Goal: Information Seeking & Learning: Learn about a topic

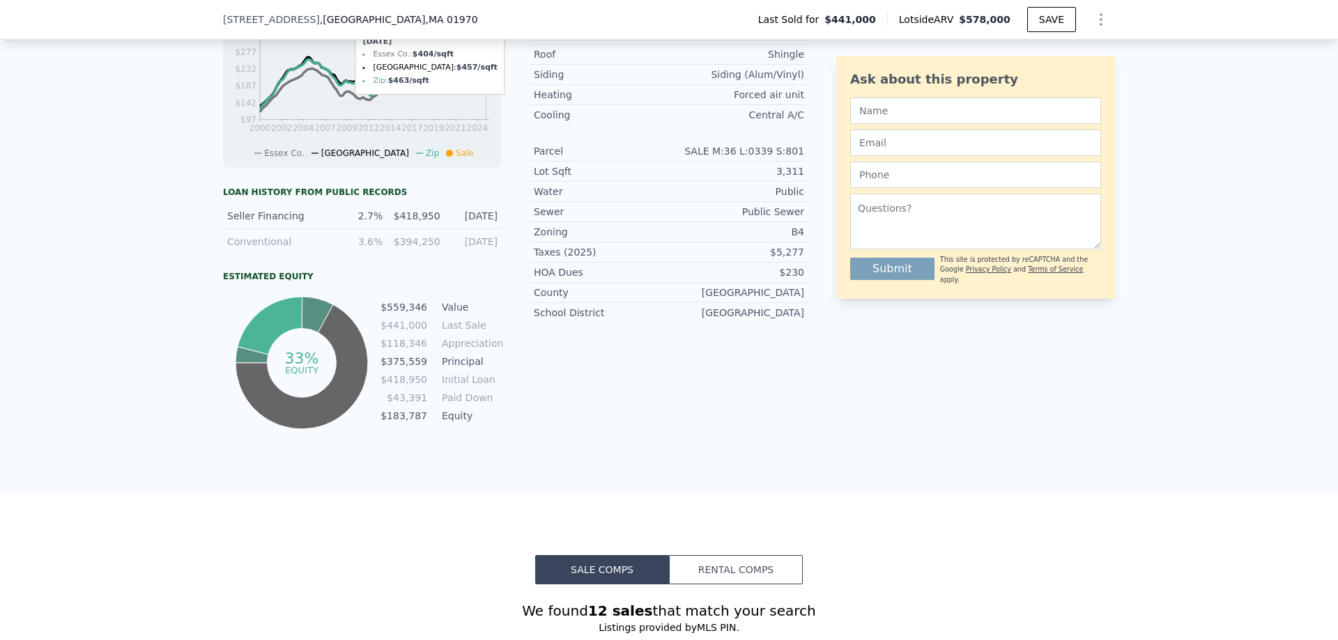
scroll to position [622, 0]
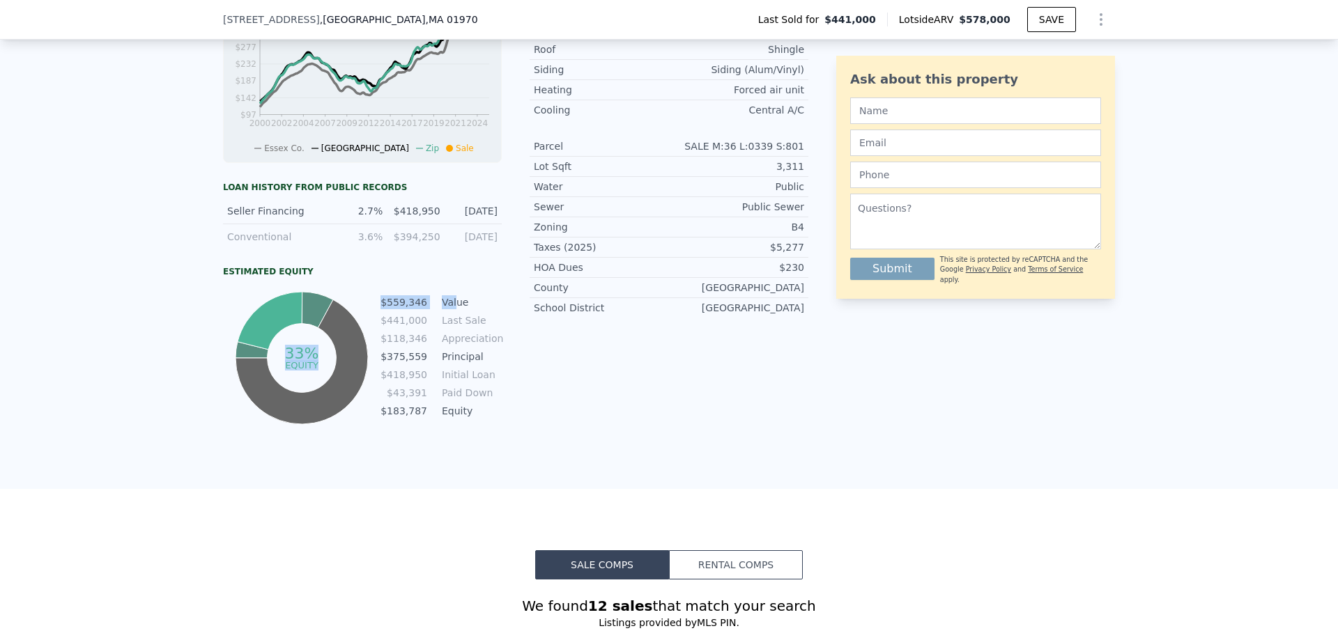
drag, startPoint x: 373, startPoint y: 309, endPoint x: 459, endPoint y: 311, distance: 86.4
click at [451, 311] on div "33% equity $559,346 Value $441,000 Last Sale $118,346 Appreciation $375,559 Pri…" at bounding box center [362, 357] width 279 height 139
click at [461, 310] on td "Value" at bounding box center [470, 302] width 63 height 15
drag, startPoint x: 476, startPoint y: 335, endPoint x: 374, endPoint y: 314, distance: 103.9
click at [374, 314] on div "33% equity $559,346 Value $441,000 Last Sale $118,346 Appreciation $375,559 Pri…" at bounding box center [362, 357] width 279 height 139
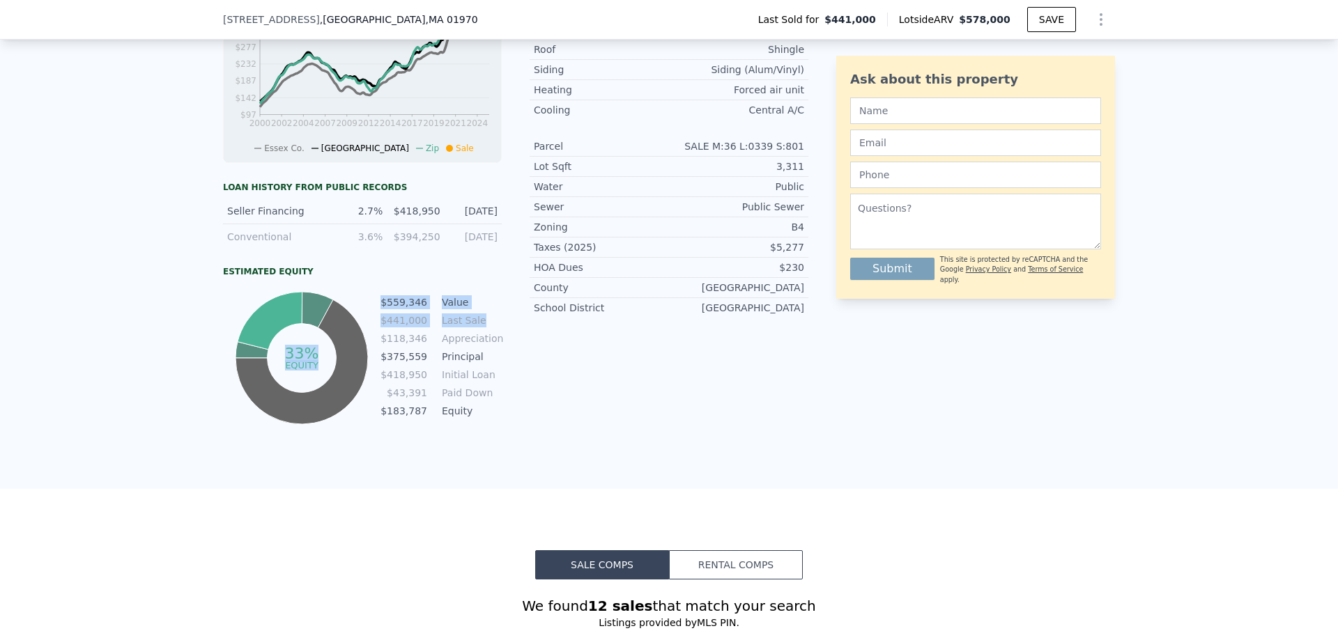
click at [488, 305] on td "Value" at bounding box center [470, 302] width 63 height 15
drag, startPoint x: 383, startPoint y: 312, endPoint x: 458, endPoint y: 313, distance: 74.6
click at [458, 310] on tr "$559,346 Value" at bounding box center [441, 302] width 122 height 15
click at [478, 327] on td "Last Sale" at bounding box center [470, 320] width 63 height 15
drag, startPoint x: 479, startPoint y: 327, endPoint x: 384, endPoint y: 333, distance: 95.6
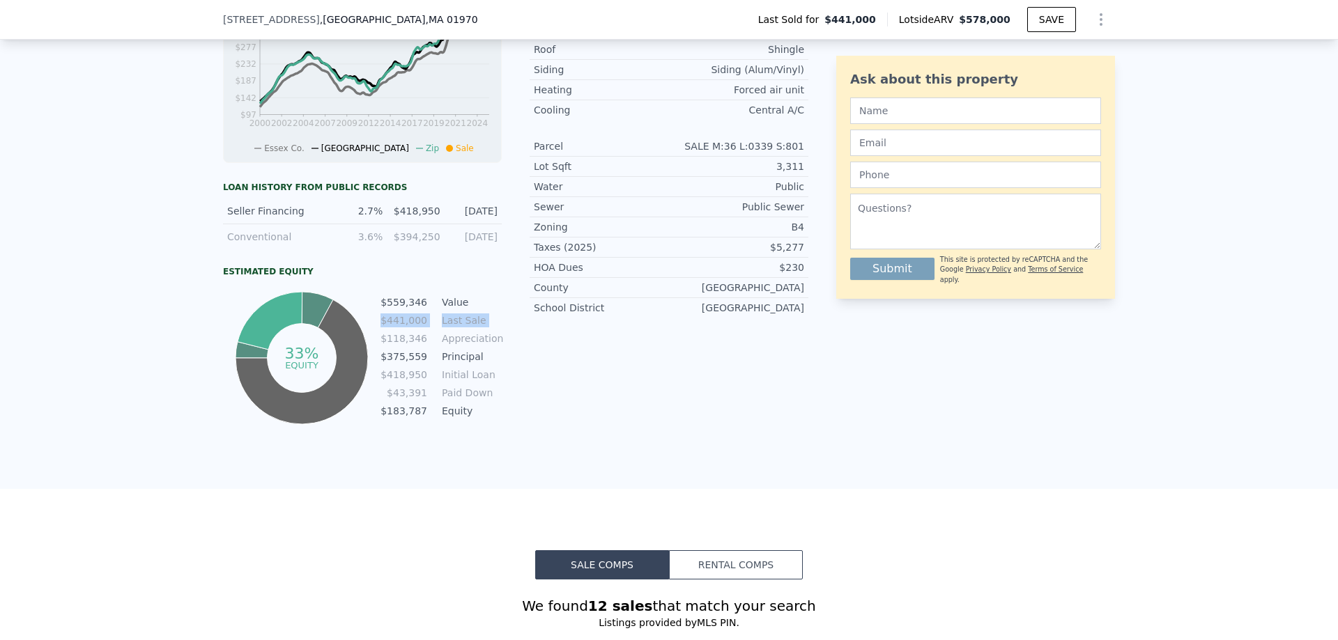
click at [384, 328] on tr "$441,000 Last Sale" at bounding box center [441, 320] width 122 height 15
click at [334, 277] on div "Estimated Equity" at bounding box center [362, 271] width 279 height 11
drag, startPoint x: 472, startPoint y: 314, endPoint x: 367, endPoint y: 309, distance: 105.3
click at [367, 309] on div "33% equity $559,346 Value $441,000 Last Sale $118,346 Appreciation $375,559 Pri…" at bounding box center [362, 357] width 279 height 139
click at [91, 337] on div "LISTING & SALE HISTORY Sold 25 $ 441,000 Mar 11, 2021 Listed $ 439,000 Jan 19, …" at bounding box center [669, 125] width 1338 height 727
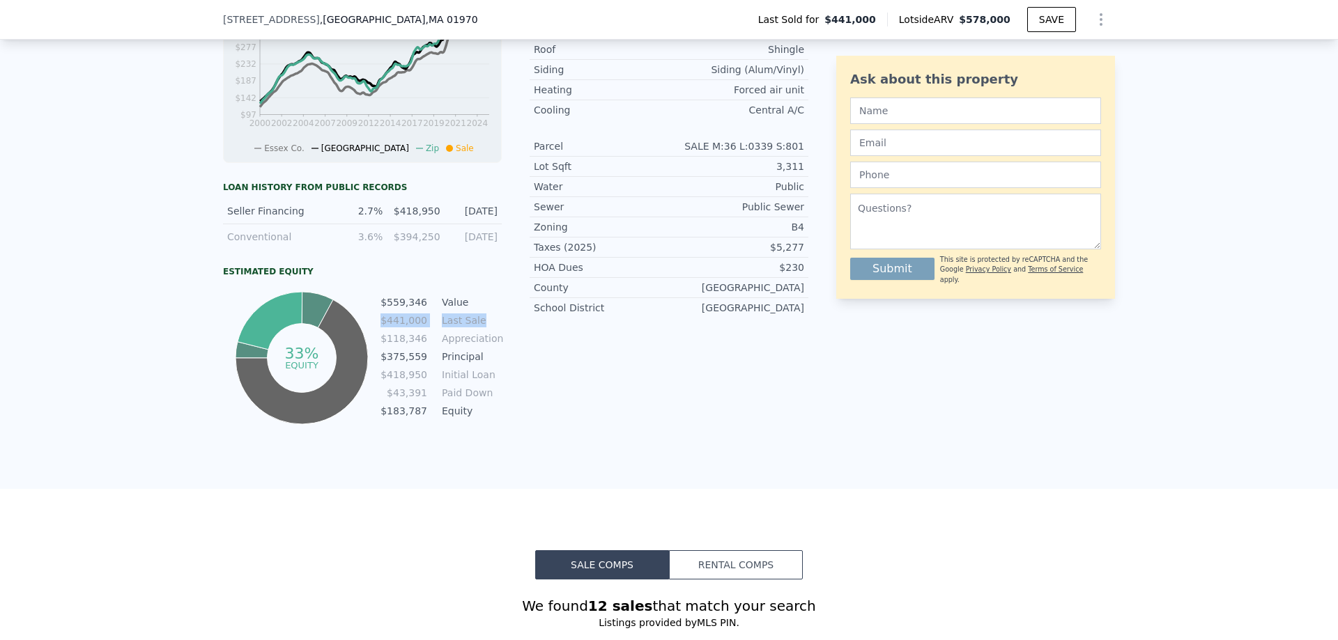
drag, startPoint x: 476, startPoint y: 328, endPoint x: 384, endPoint y: 337, distance: 92.4
click at [384, 328] on tr "$441,000 Last Sale" at bounding box center [441, 320] width 122 height 15
drag, startPoint x: 382, startPoint y: 307, endPoint x: 405, endPoint y: 309, distance: 23.2
click at [405, 309] on td "$559,346" at bounding box center [404, 302] width 48 height 15
click at [451, 310] on td "Value" at bounding box center [470, 302] width 63 height 15
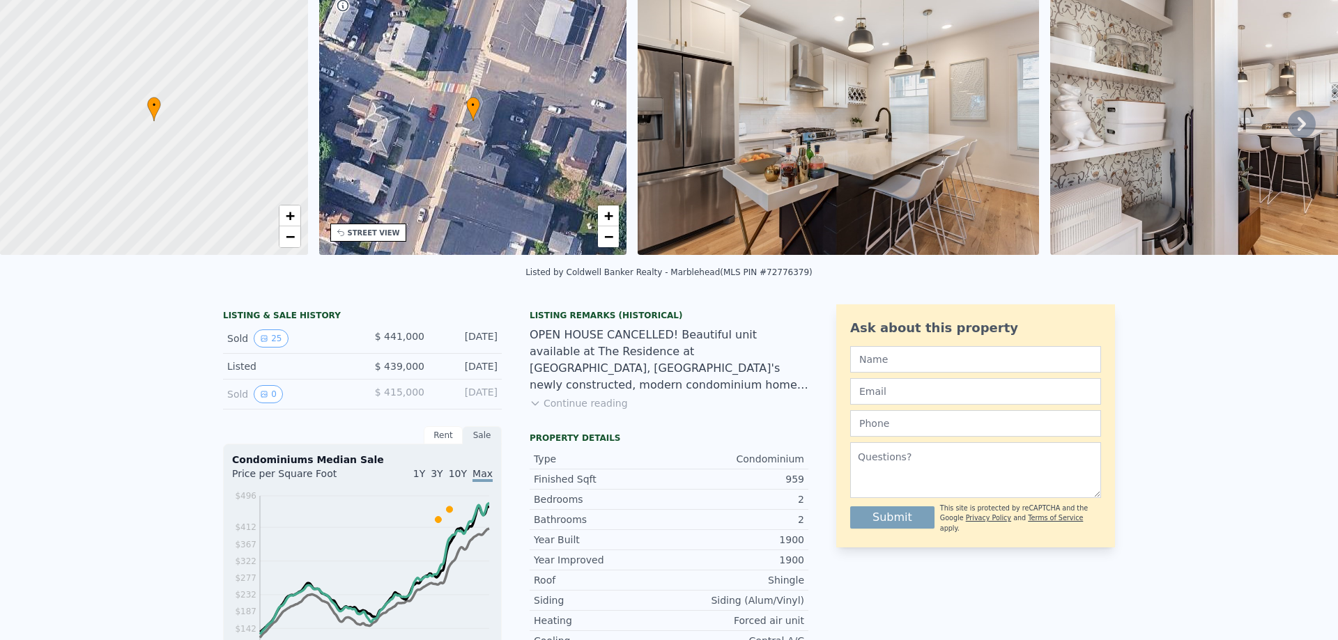
scroll to position [5, 0]
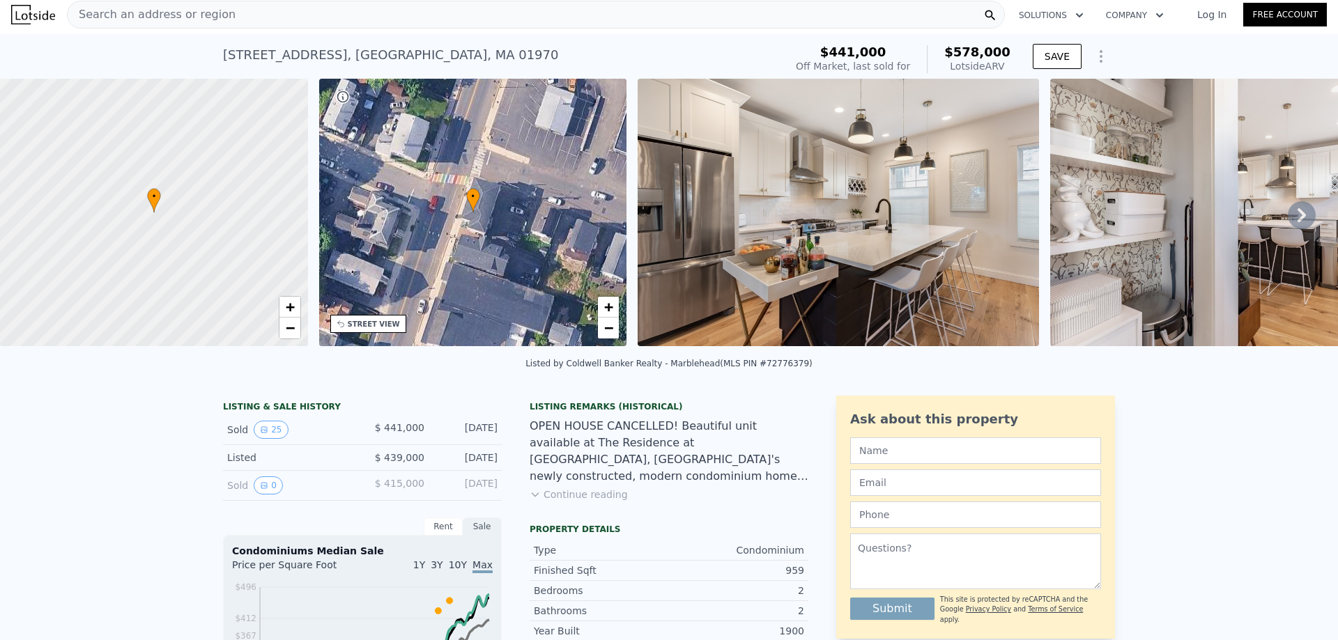
click at [1120, 215] on img at bounding box center [1250, 213] width 401 height 268
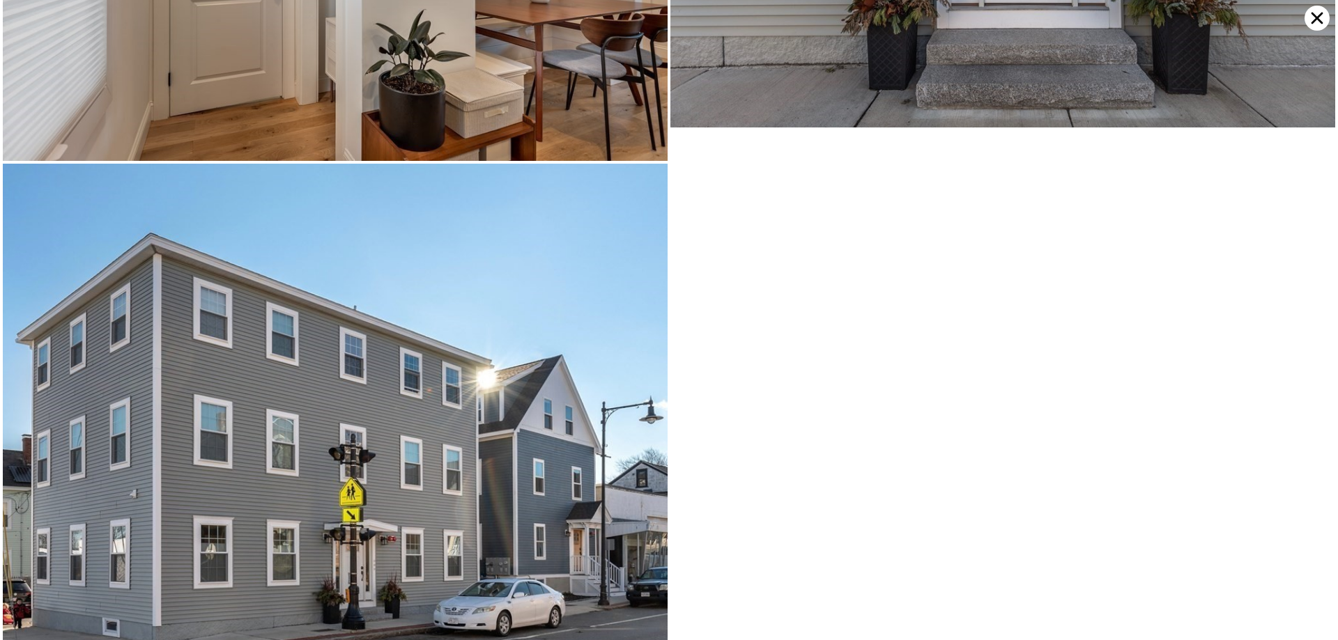
scroll to position [5230, 0]
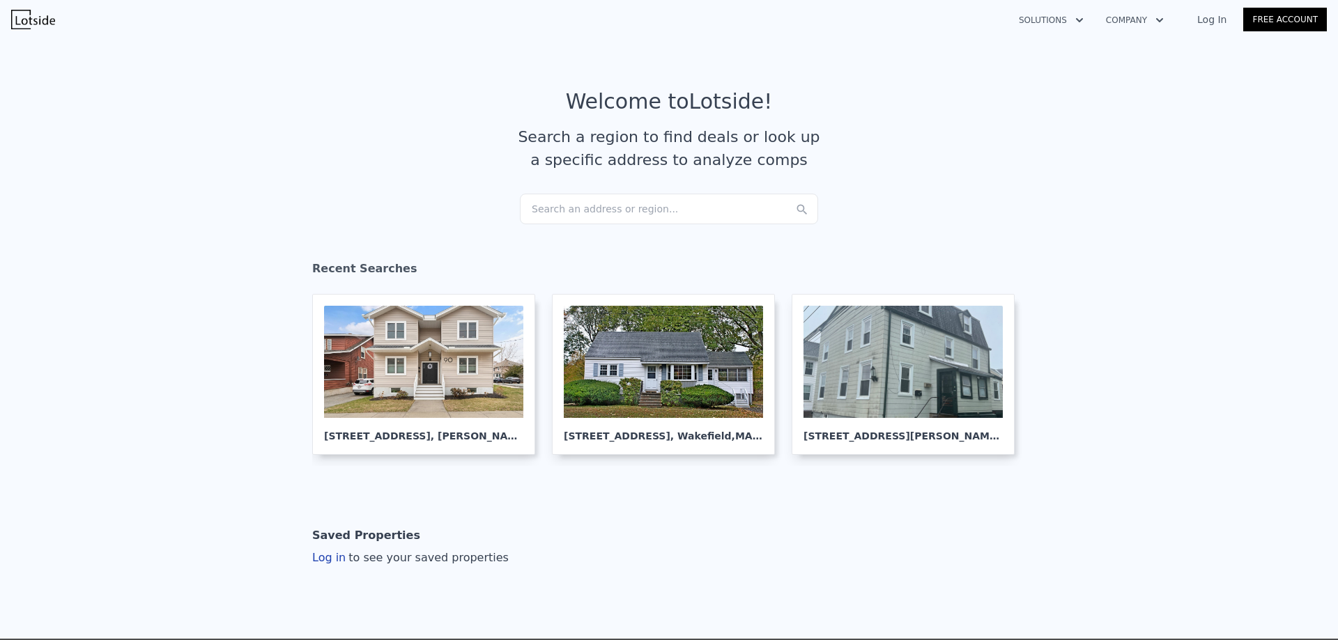
click at [589, 201] on div "Search an address or region..." at bounding box center [669, 209] width 298 height 31
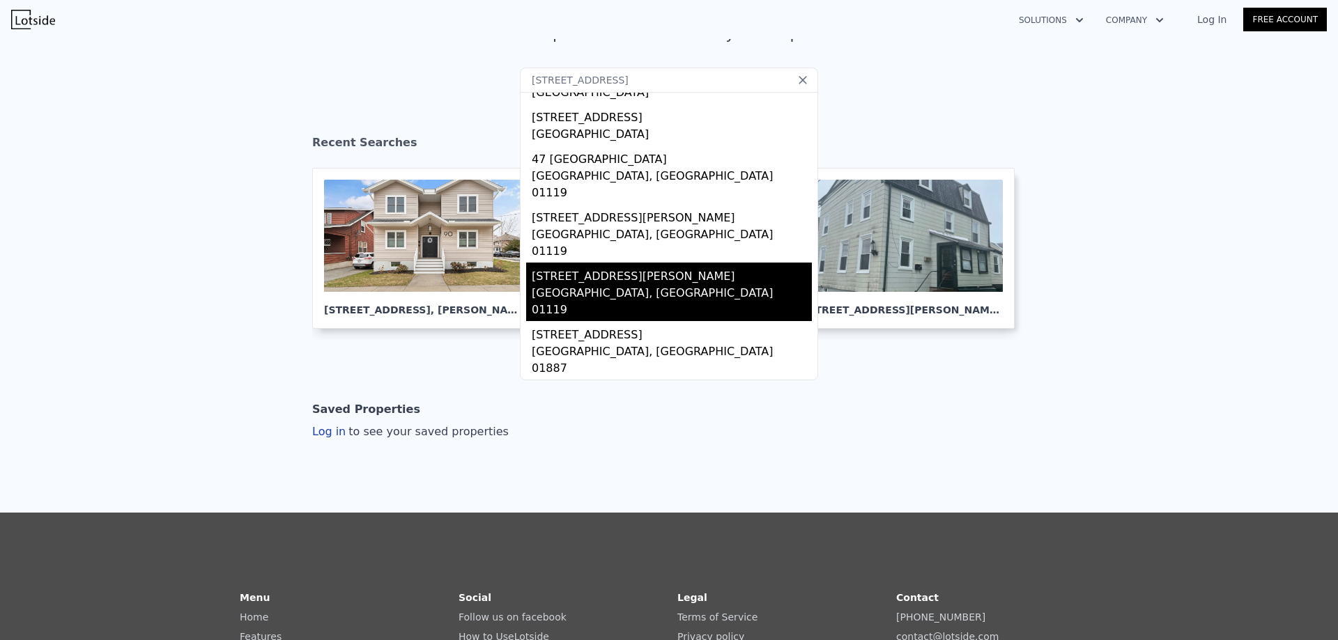
scroll to position [209, 0]
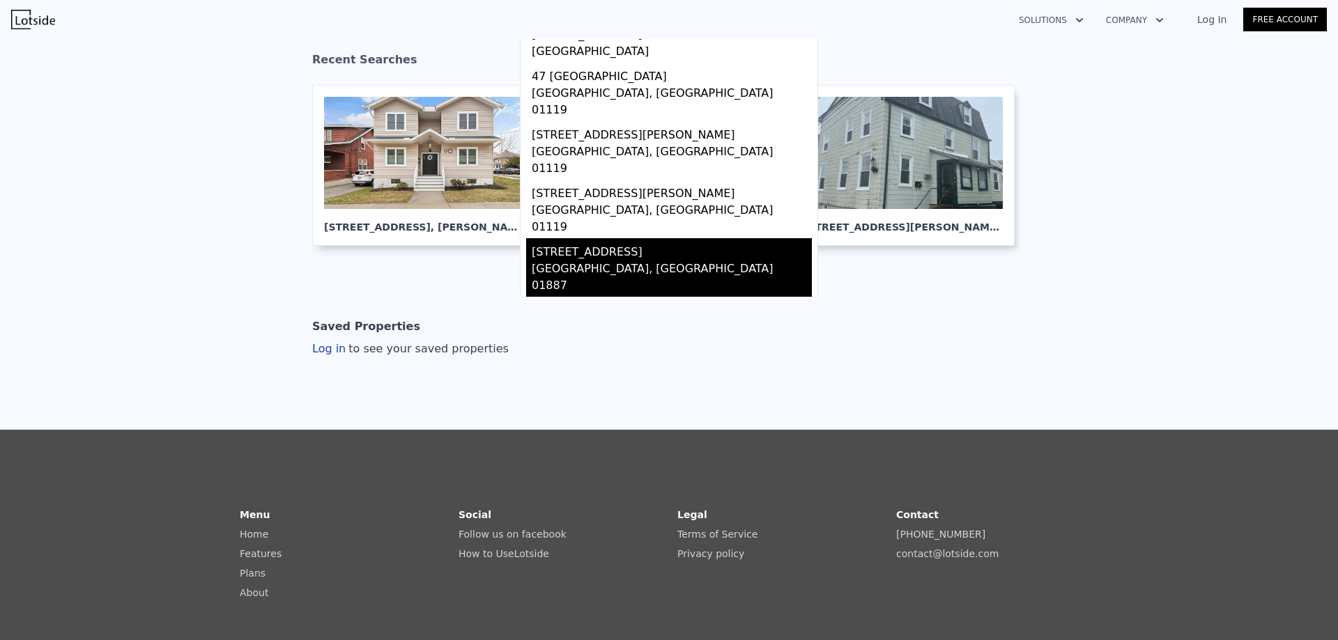
type input "[STREET_ADDRESS]"
click at [569, 261] on div "[GEOGRAPHIC_DATA], [GEOGRAPHIC_DATA] 01887" at bounding box center [672, 279] width 280 height 36
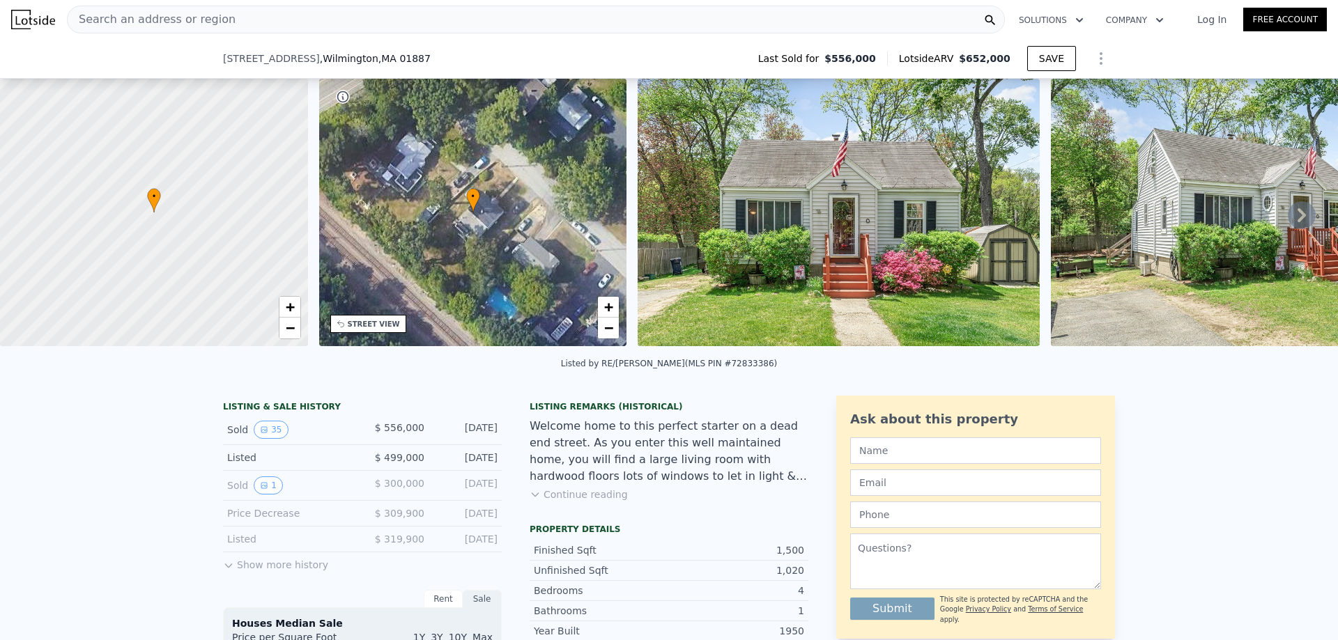
scroll to position [622, 0]
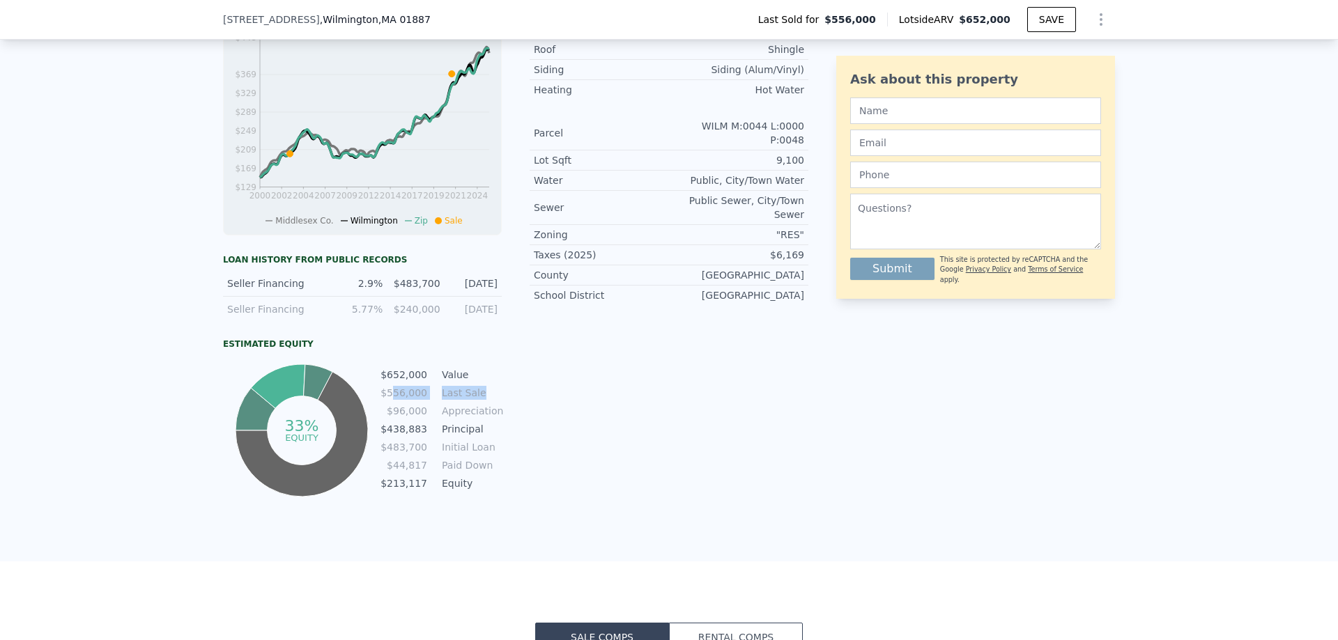
drag, startPoint x: 468, startPoint y: 404, endPoint x: 396, endPoint y: 406, distance: 71.8
click at [396, 401] on tr "$556,000 Last Sale" at bounding box center [441, 392] width 122 height 15
click at [391, 419] on td "$96,000" at bounding box center [404, 410] width 48 height 15
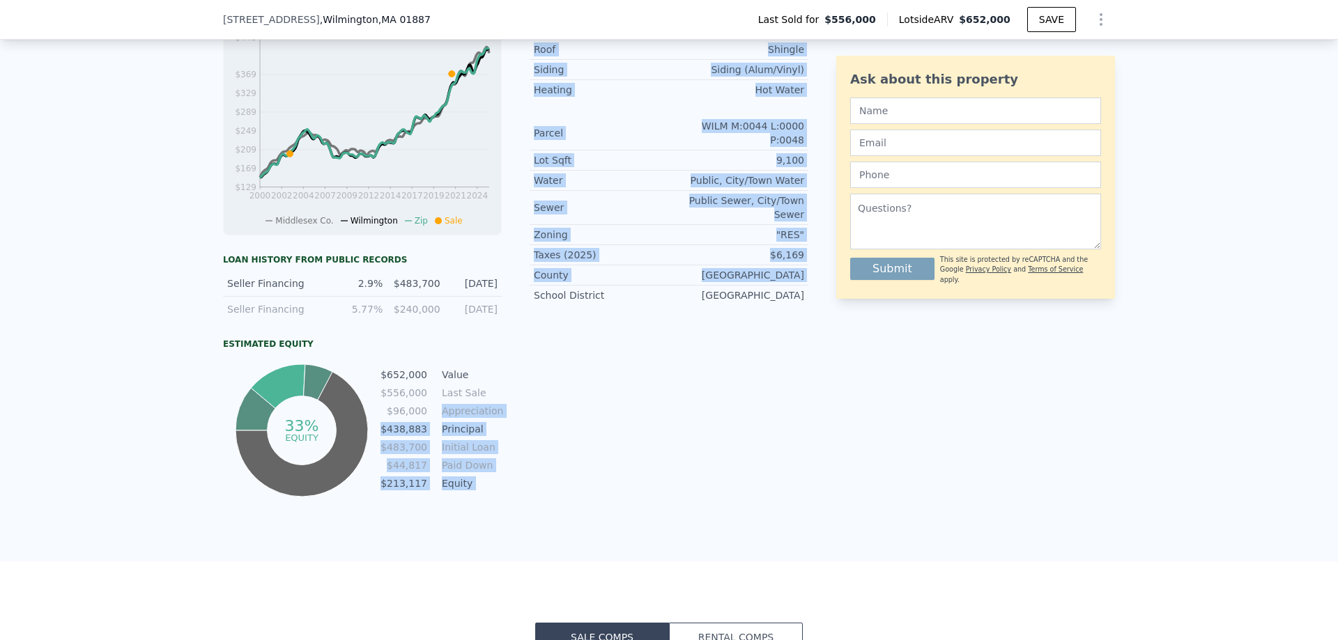
drag, startPoint x: 507, startPoint y: 416, endPoint x: 440, endPoint y: 426, distance: 68.4
click at [440, 426] on div "LISTING & SALE HISTORY Sold 35 $ 556,000 [DATE] Listed $ 499,000 [DATE] Sold 1 …" at bounding box center [515, 137] width 585 height 727
click at [472, 436] on td "Principal" at bounding box center [470, 429] width 63 height 15
click at [504, 461] on div "LISTING & SALE HISTORY Sold 35 $ 556,000 [DATE] Listed $ 499,000 [DATE] Sold 1 …" at bounding box center [515, 137] width 585 height 727
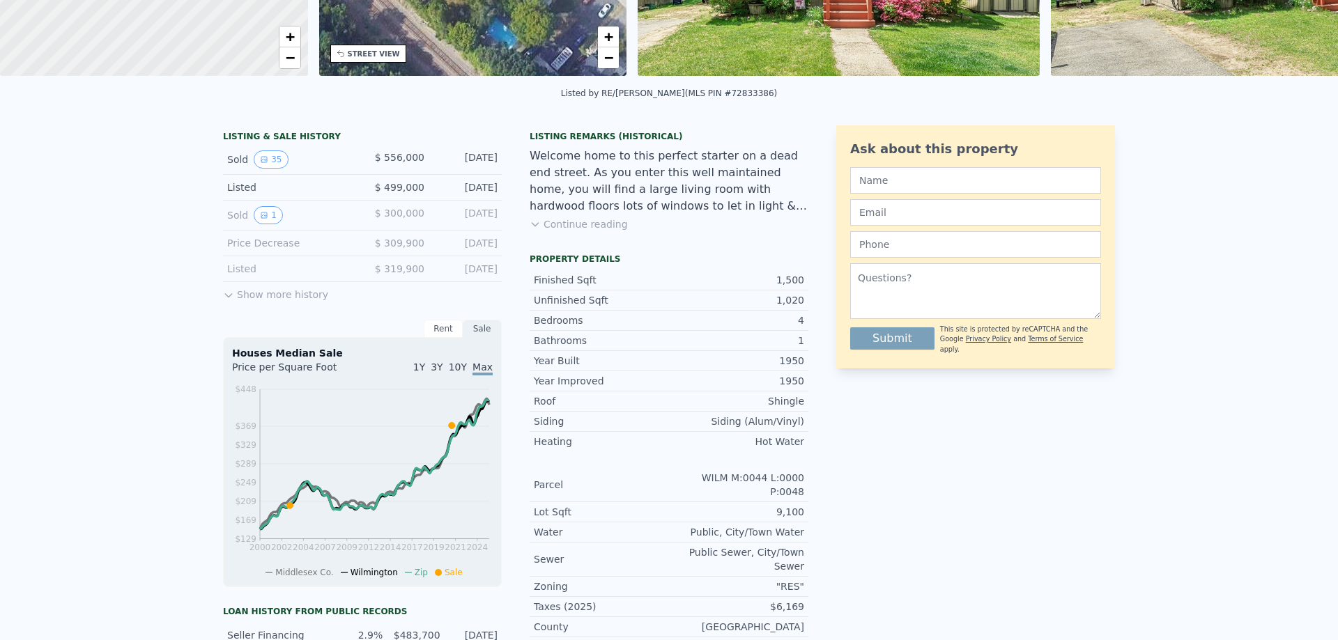
scroll to position [0, 0]
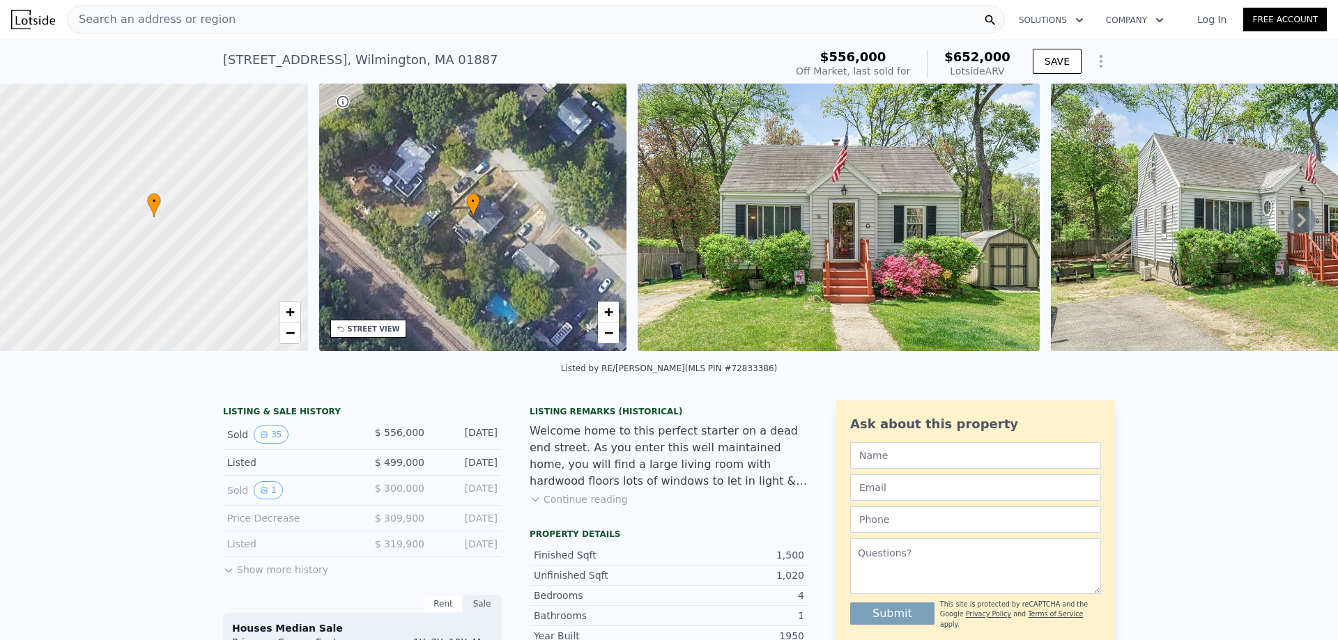
click at [185, 2] on nav "Search an address or region Solutions Company Open main menu Log In Free Account" at bounding box center [669, 19] width 1338 height 39
click at [176, 20] on span "Search an address or region" at bounding box center [152, 19] width 168 height 17
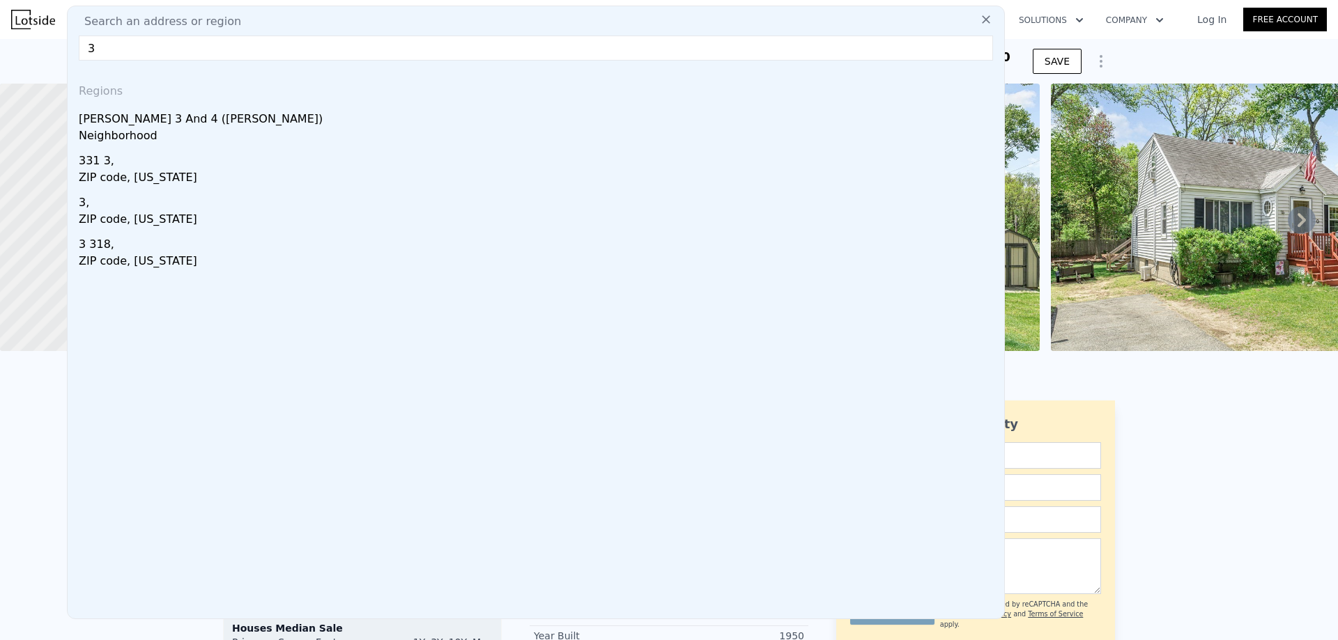
type input "3"
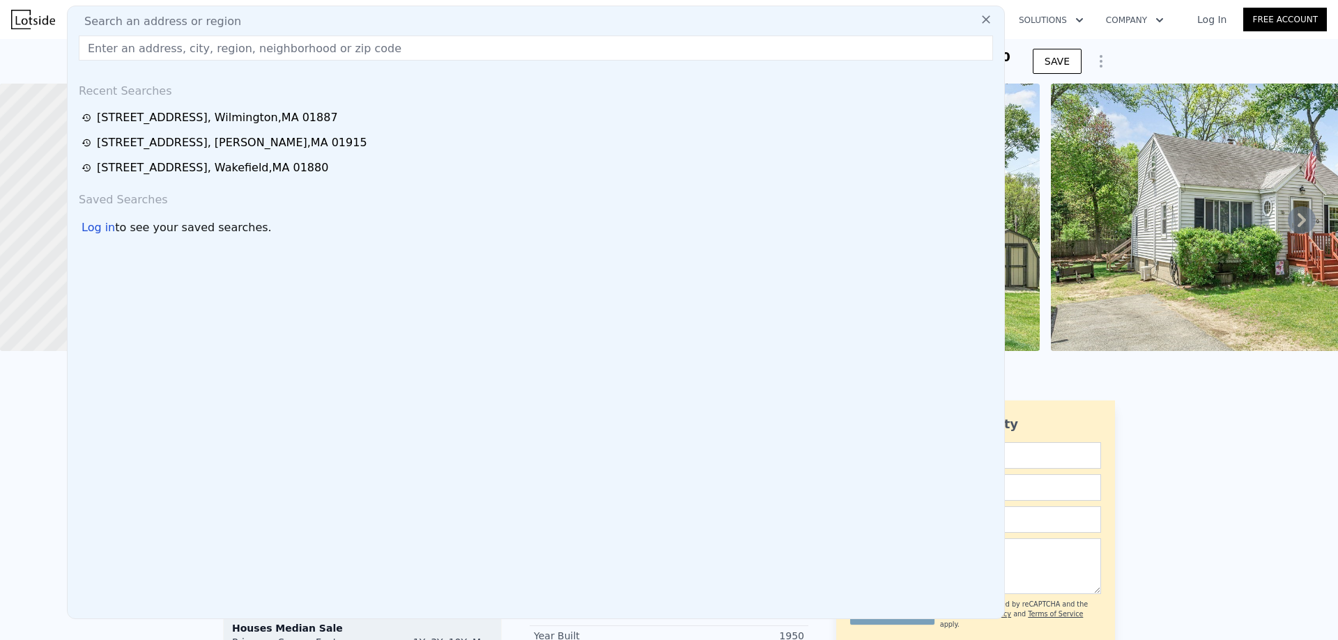
paste input "[STREET_ADDRESS]"
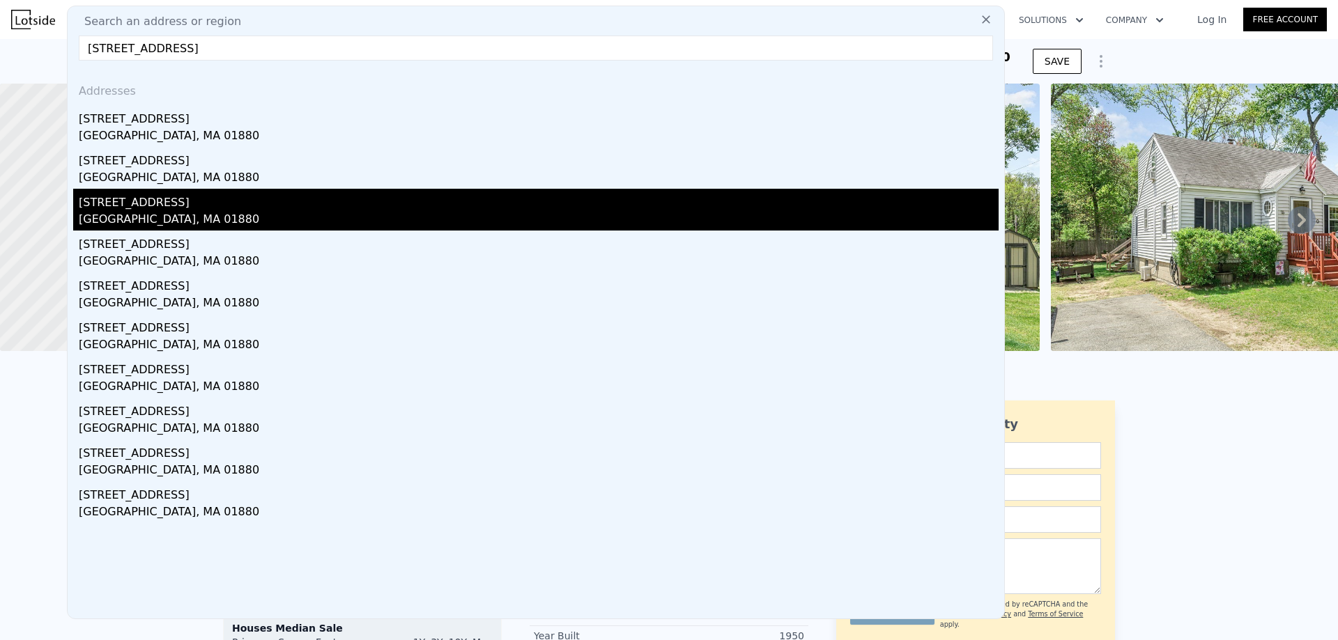
type input "[STREET_ADDRESS]"
click at [167, 212] on div "[GEOGRAPHIC_DATA], MA 01880" at bounding box center [539, 221] width 920 height 20
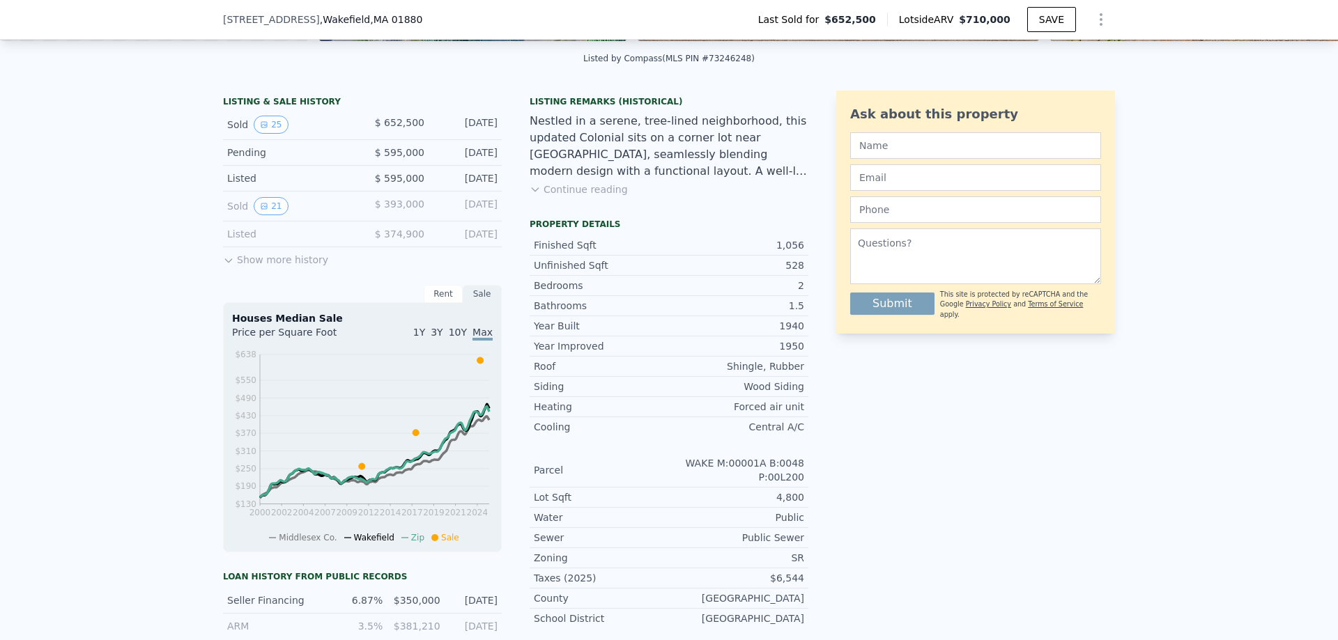
scroll to position [418, 0]
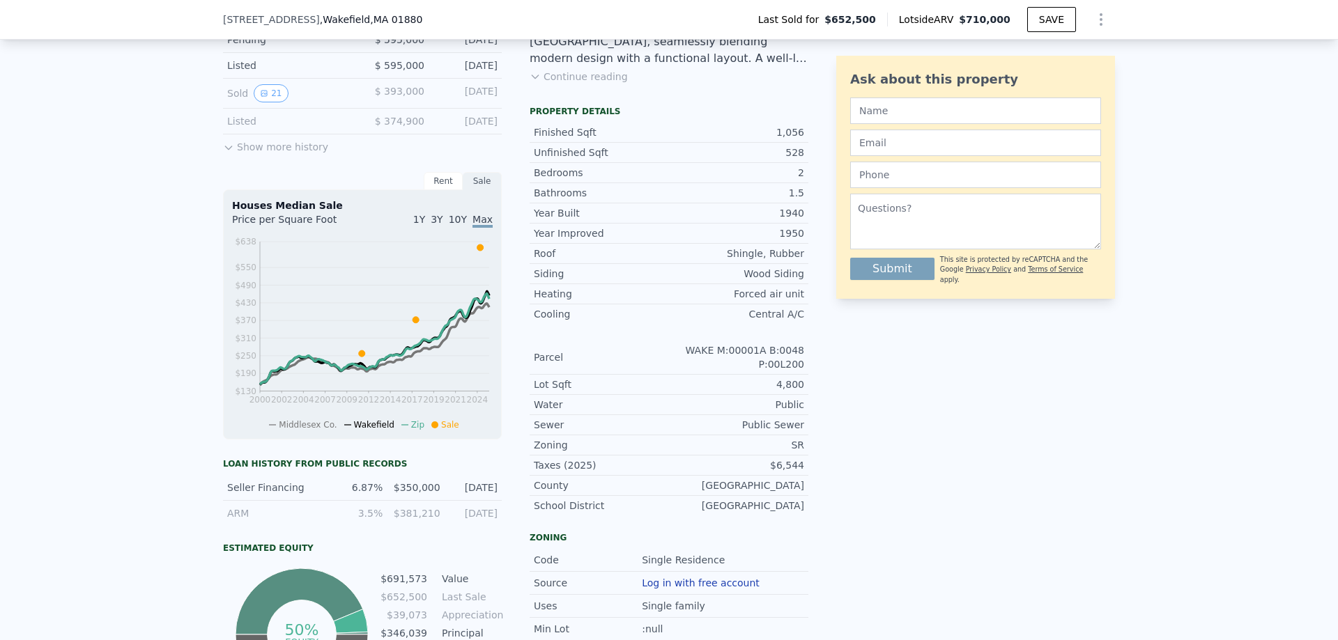
click at [441, 225] on span "3Y" at bounding box center [437, 219] width 12 height 11
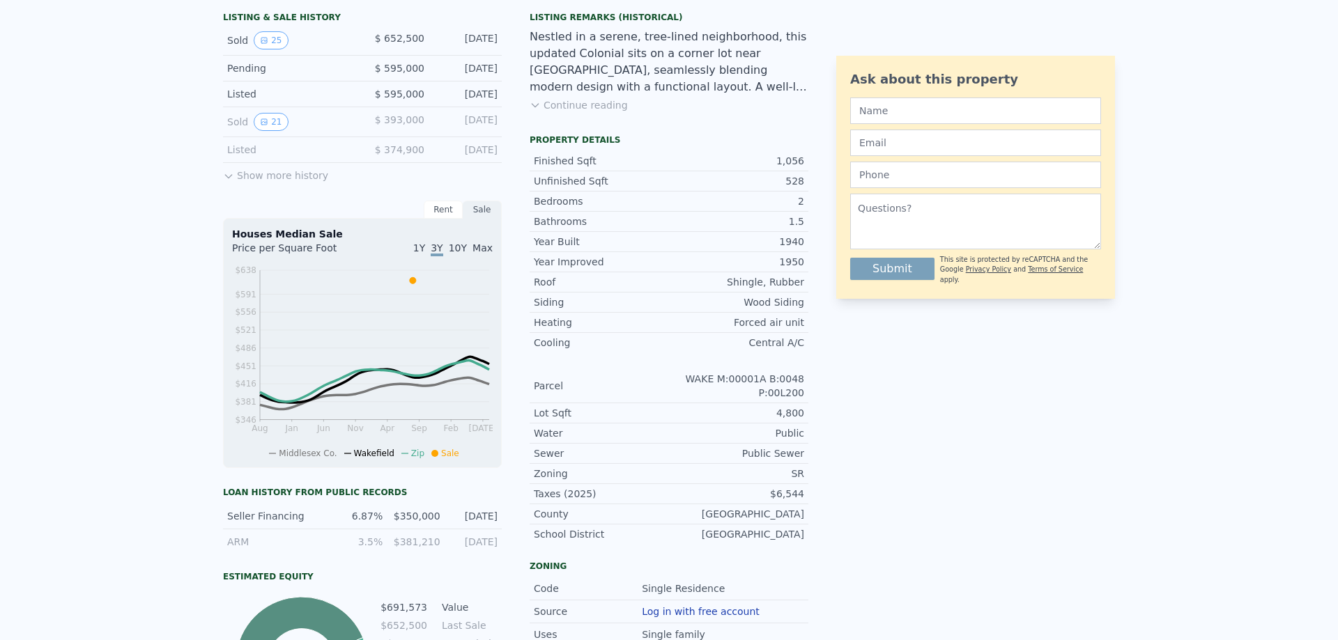
scroll to position [5, 0]
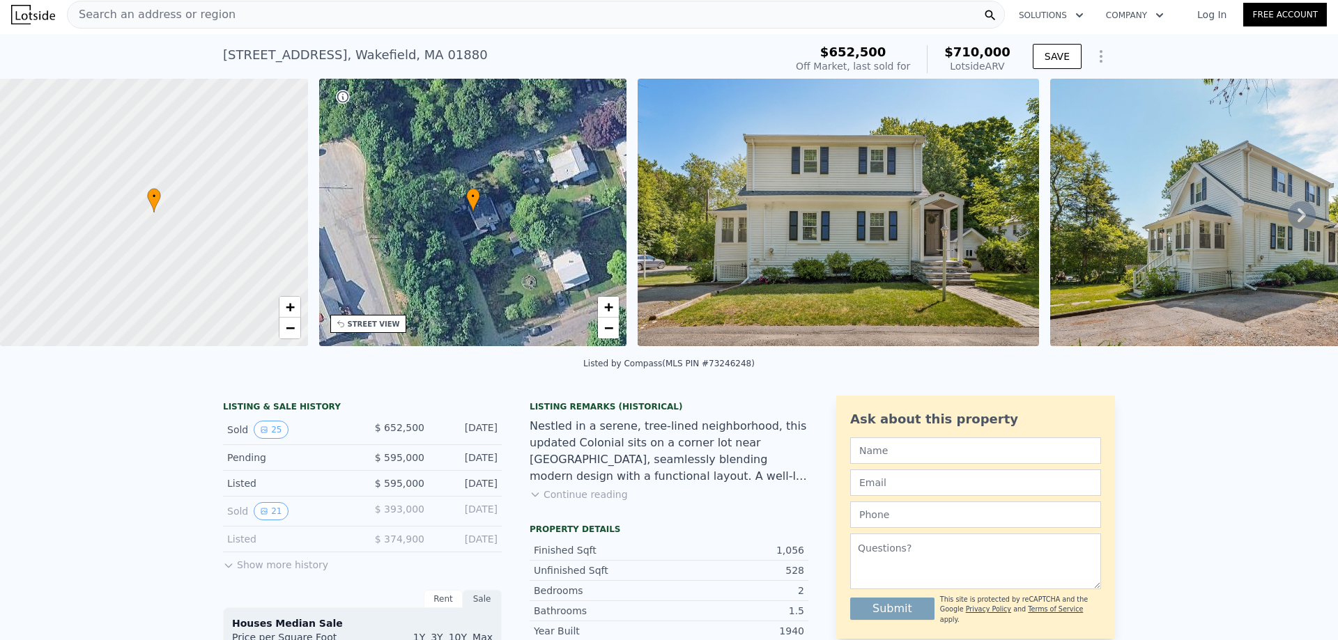
click at [1289, 217] on icon at bounding box center [1302, 215] width 28 height 28
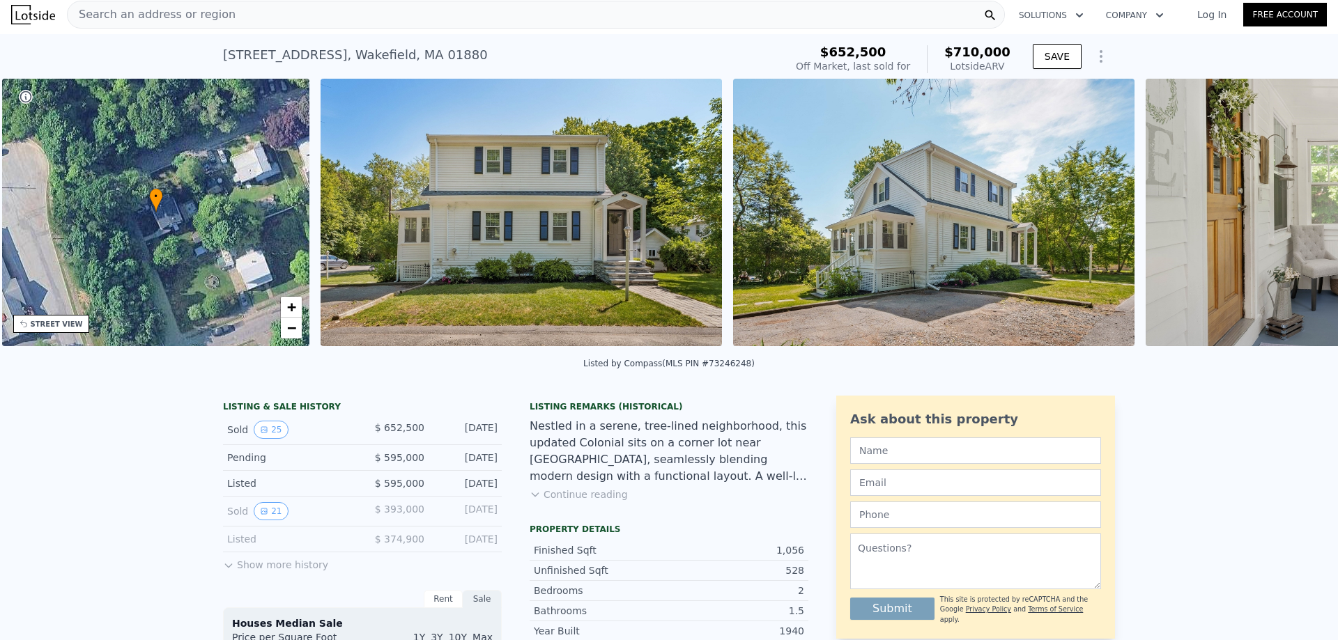
scroll to position [0, 325]
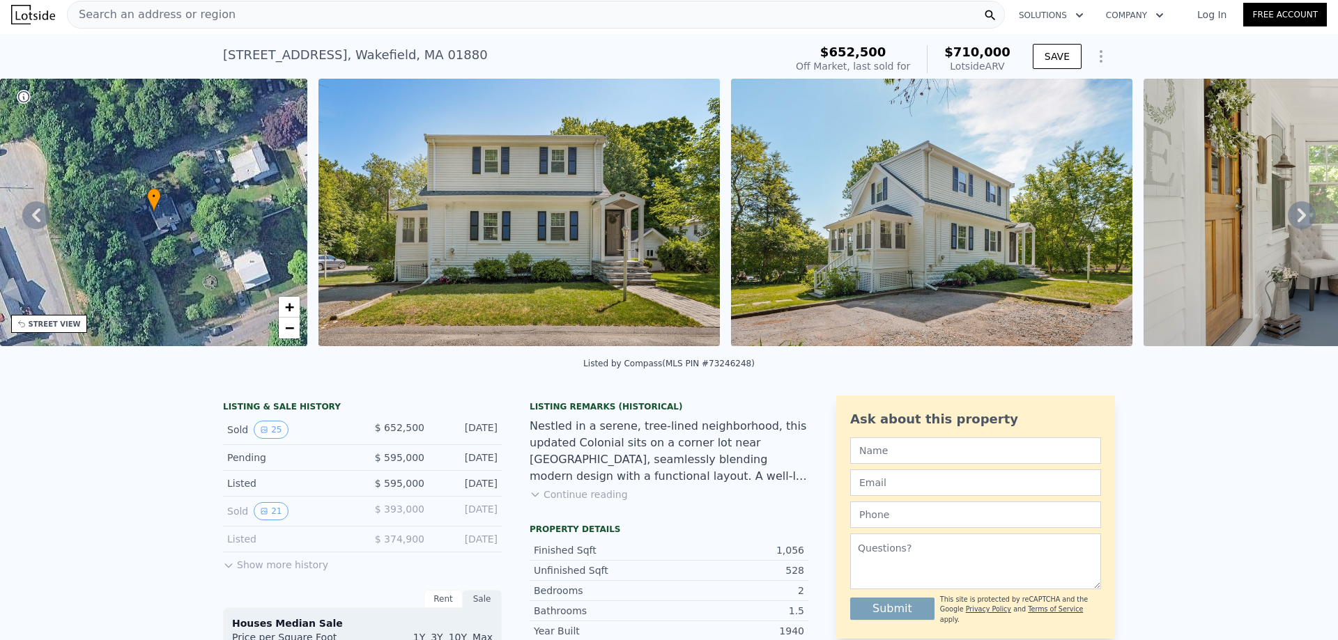
click at [198, 244] on div "• + −" at bounding box center [154, 213] width 308 height 268
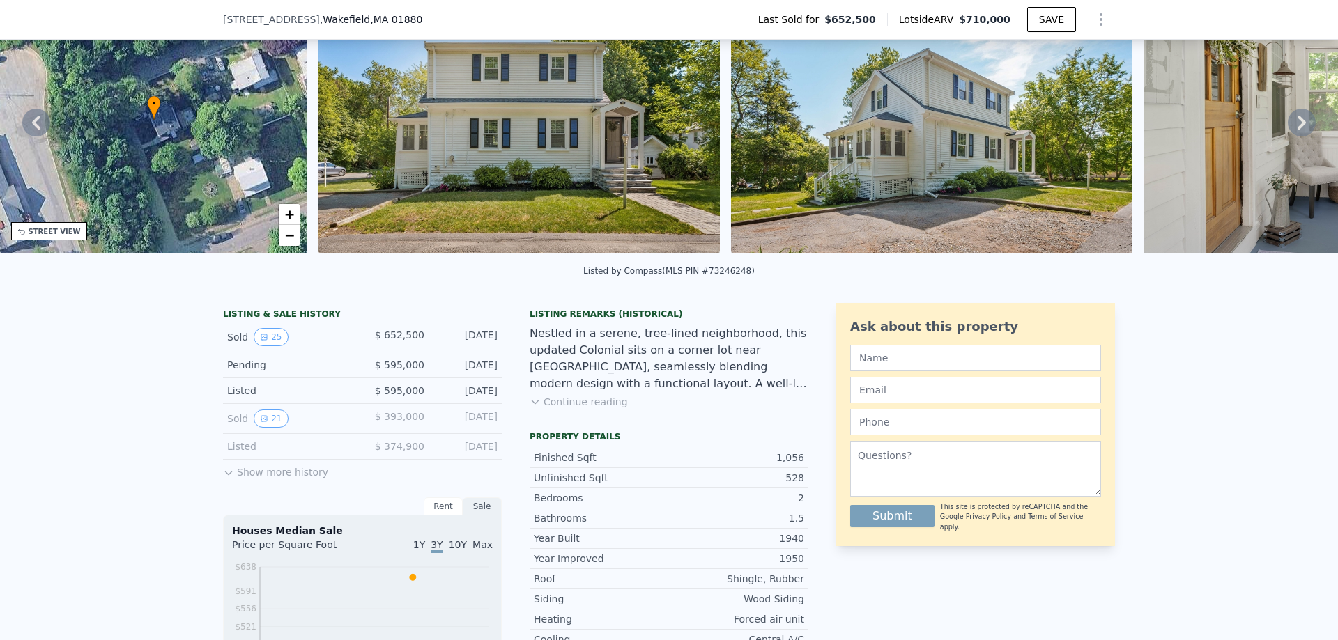
scroll to position [5, 0]
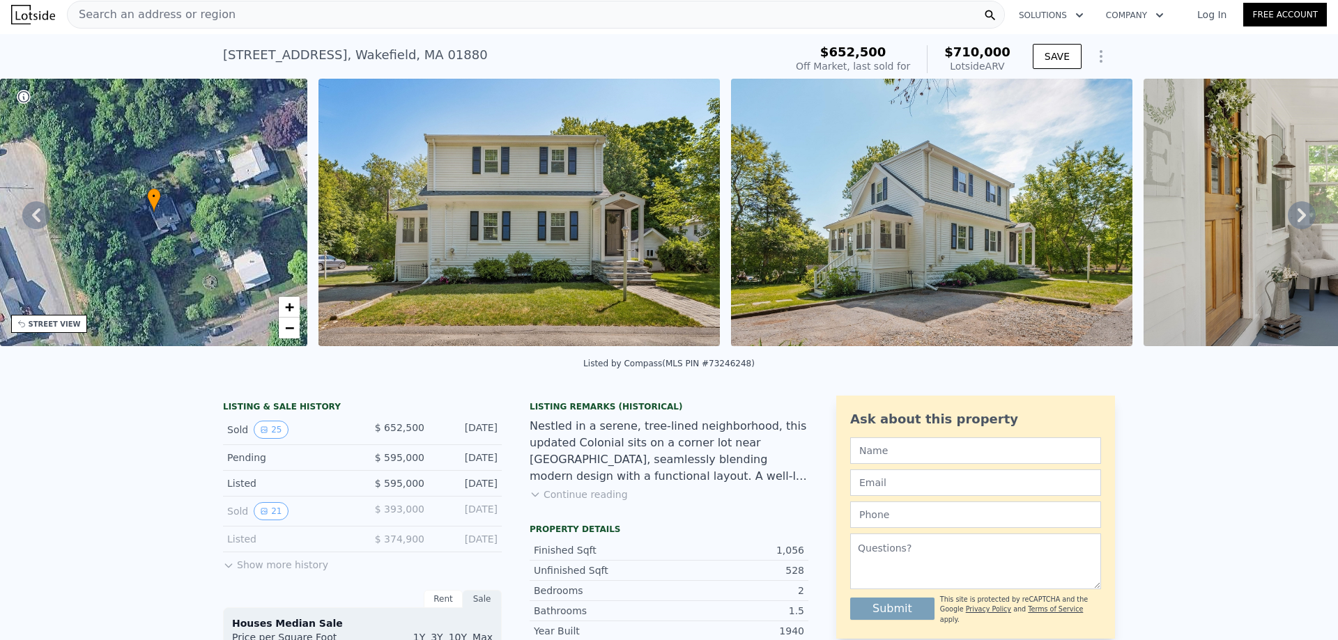
click at [1291, 220] on icon at bounding box center [1302, 215] width 28 height 28
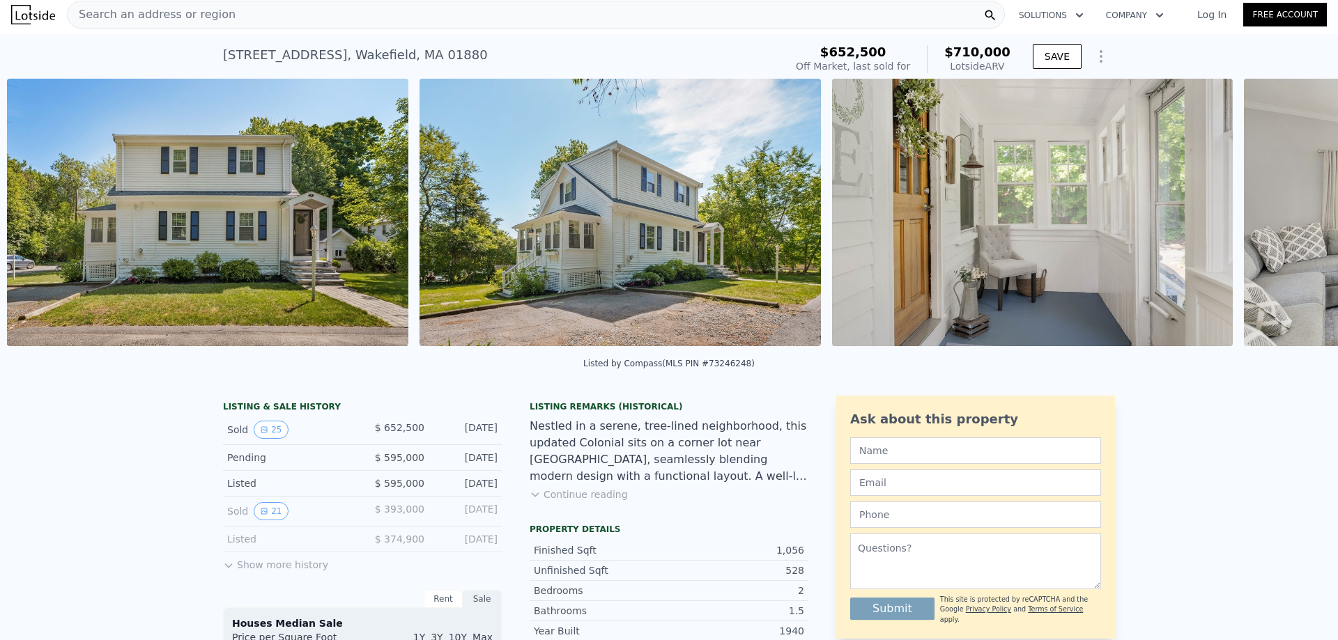
scroll to position [0, 638]
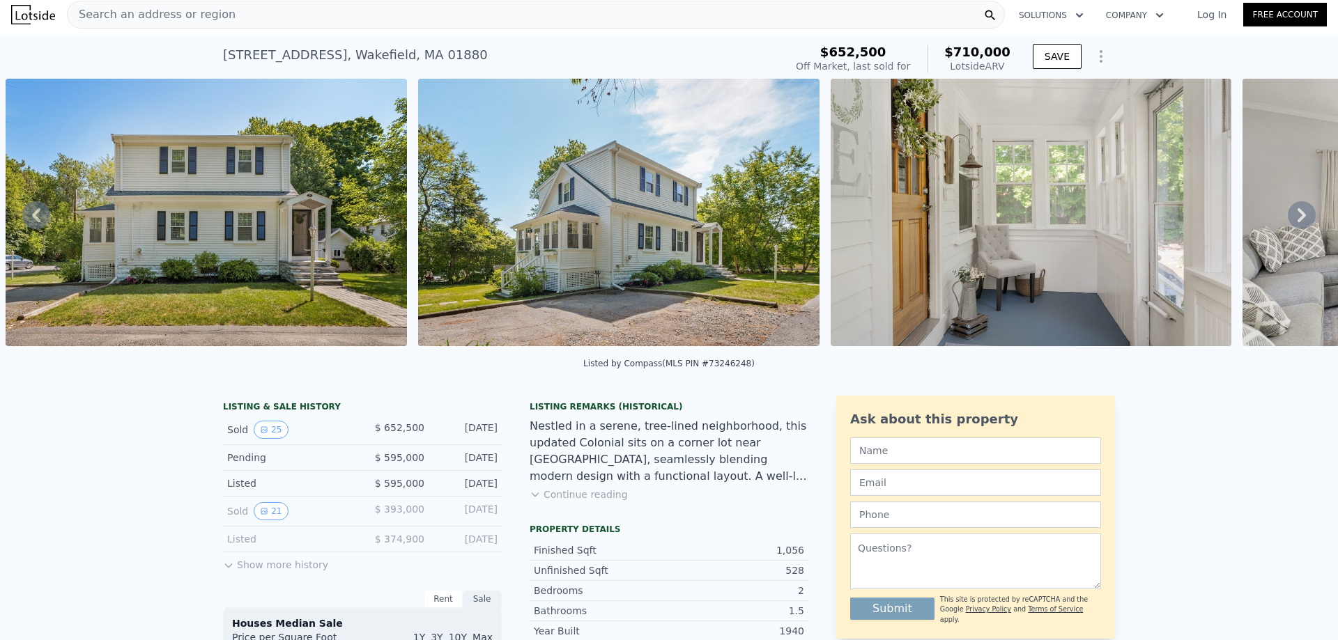
click at [679, 228] on img at bounding box center [618, 213] width 401 height 268
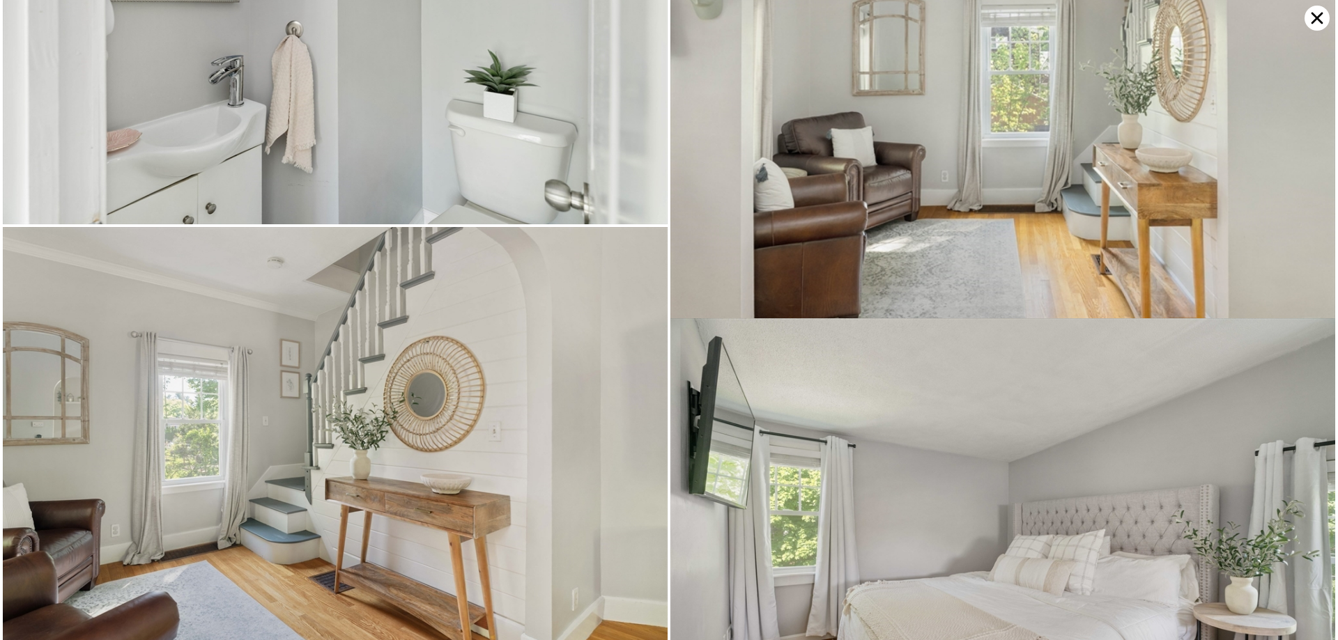
scroll to position [2656, 0]
